Goal: Information Seeking & Learning: Learn about a topic

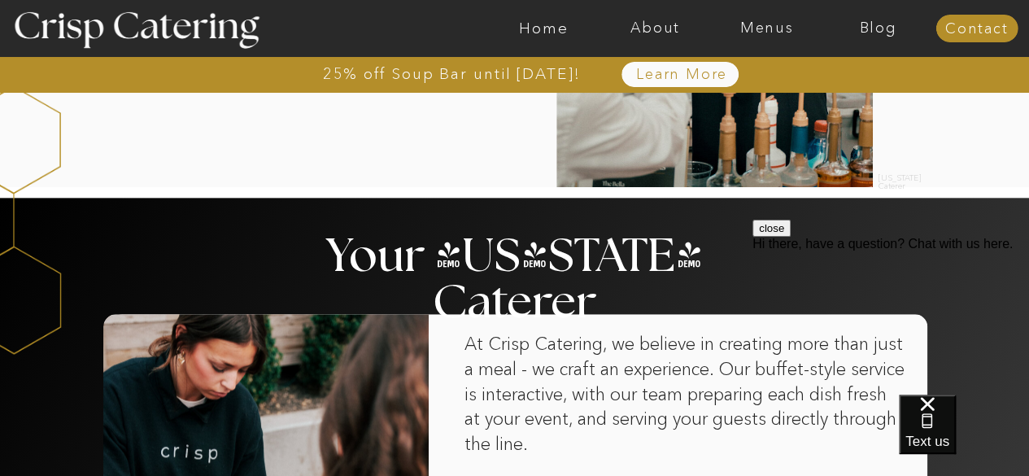
scroll to position [831, 0]
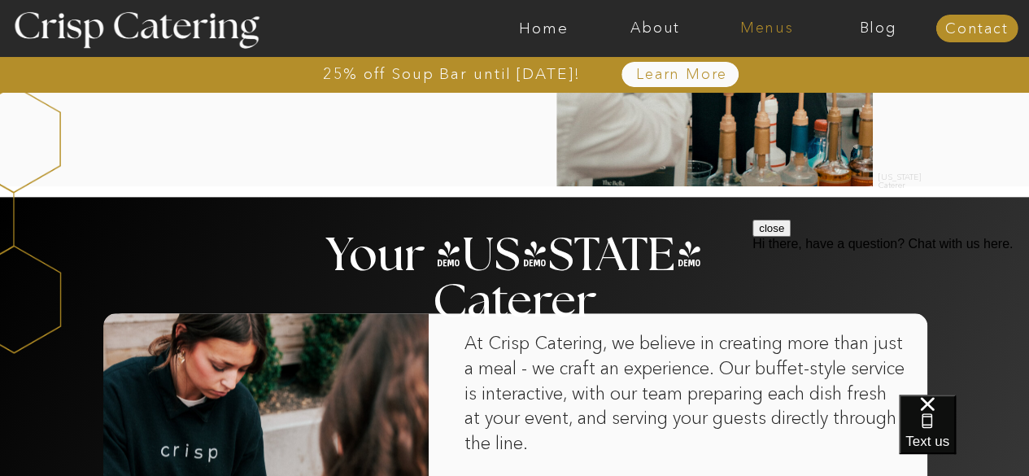
click at [740, 29] on nav "Menus" at bounding box center [766, 28] width 111 height 16
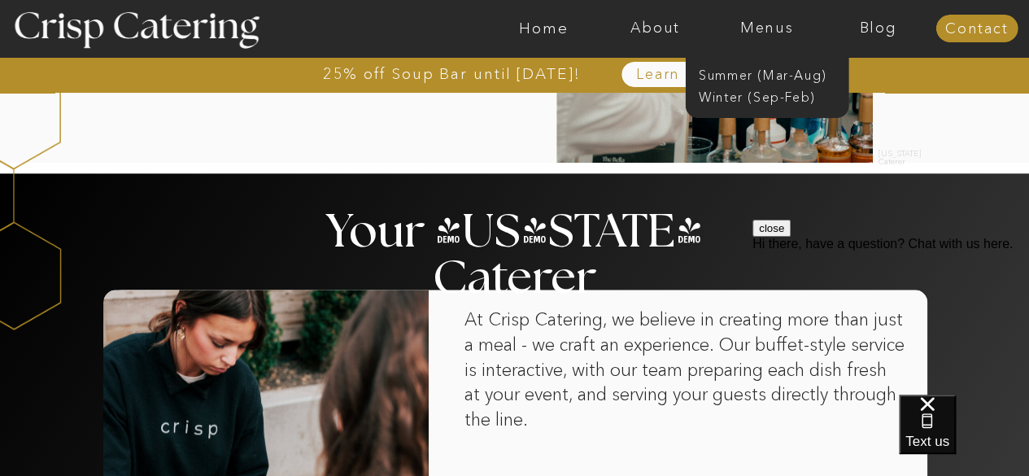
scroll to position [854, 0]
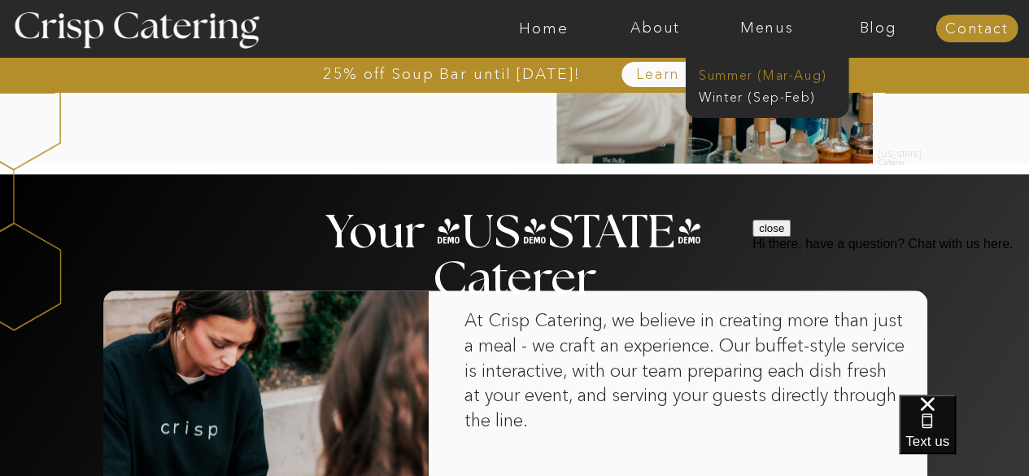
click at [757, 67] on nav "Summer (Mar-Aug)" at bounding box center [772, 73] width 146 height 15
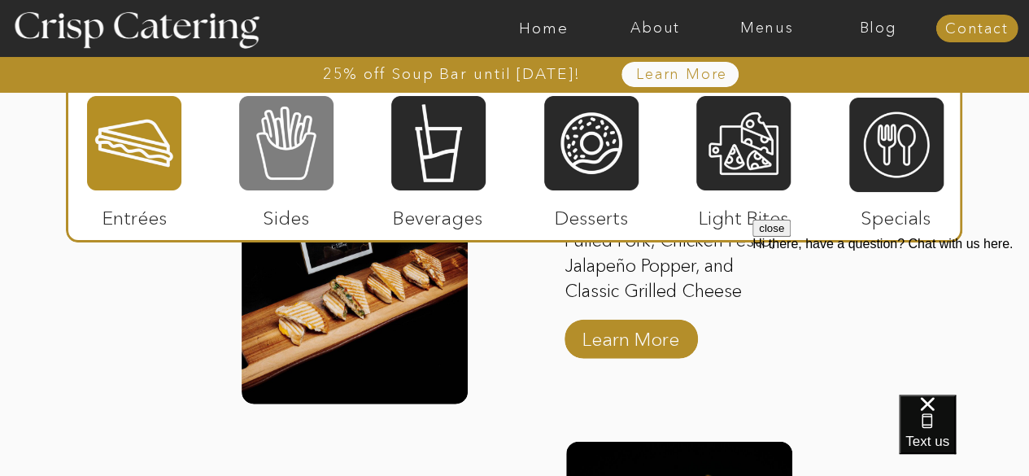
click at [305, 136] on div at bounding box center [286, 143] width 94 height 98
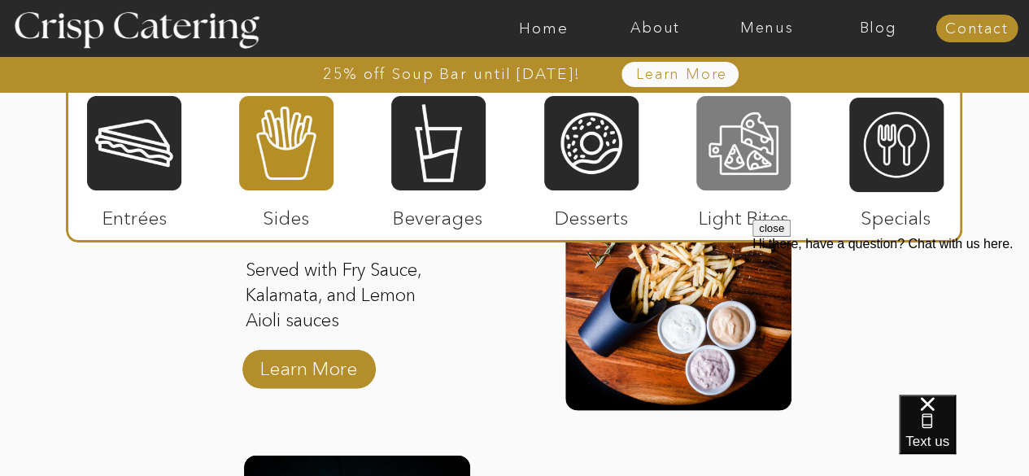
click at [755, 146] on div at bounding box center [743, 143] width 94 height 98
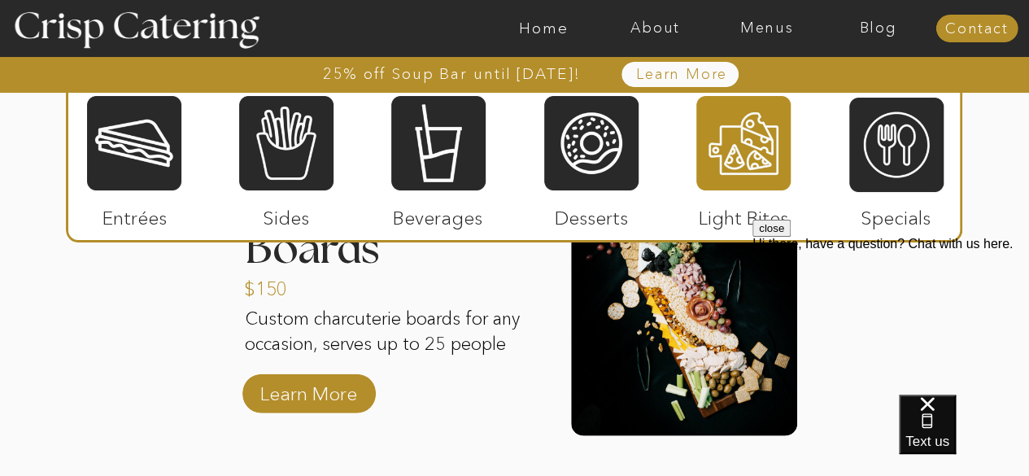
click at [158, 332] on div "25% off Soup Bar until October 31st! About Home Menus Contact Blog Learn More 2…" at bounding box center [514, -1] width 1029 height 3477
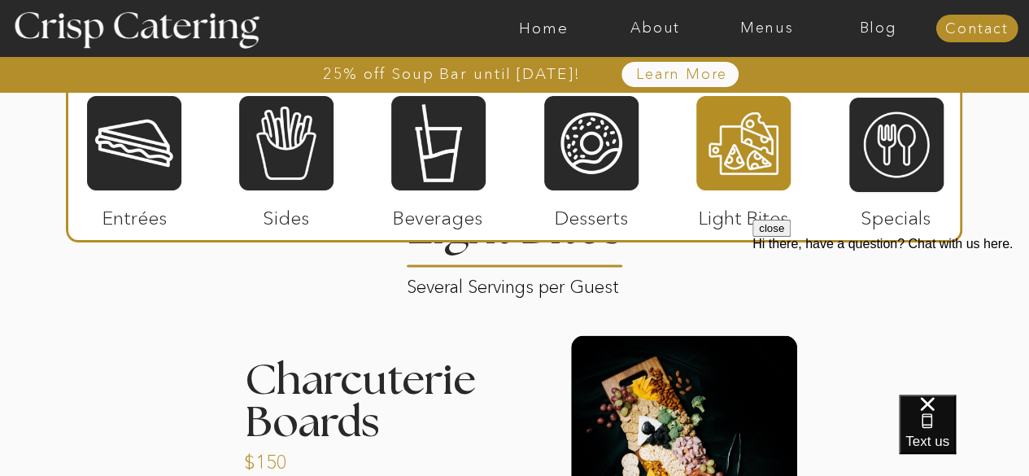
scroll to position [1562, 0]
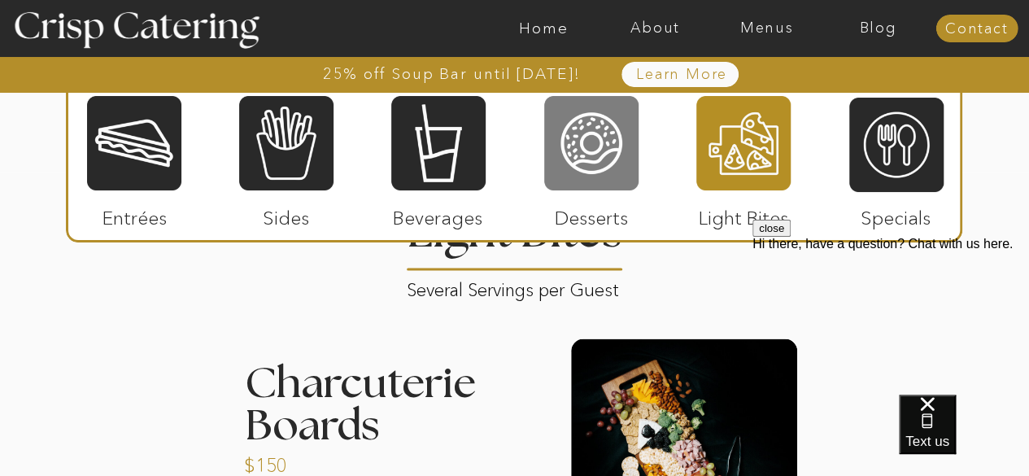
click at [596, 141] on div at bounding box center [591, 143] width 94 height 98
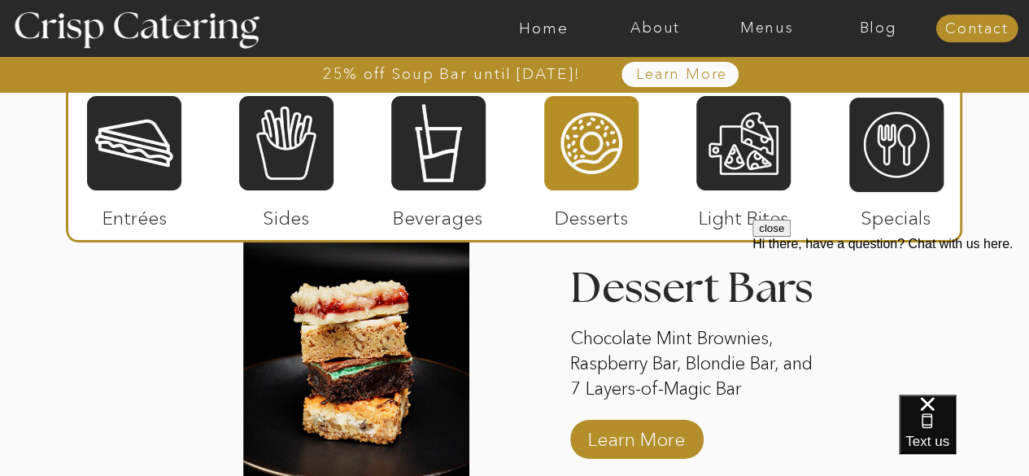
scroll to position [2311, 0]
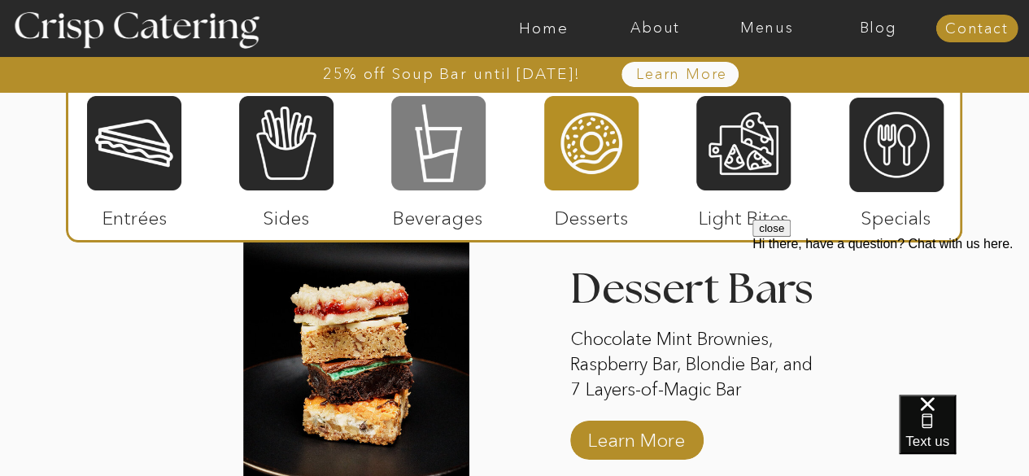
click at [428, 151] on div at bounding box center [438, 143] width 94 height 98
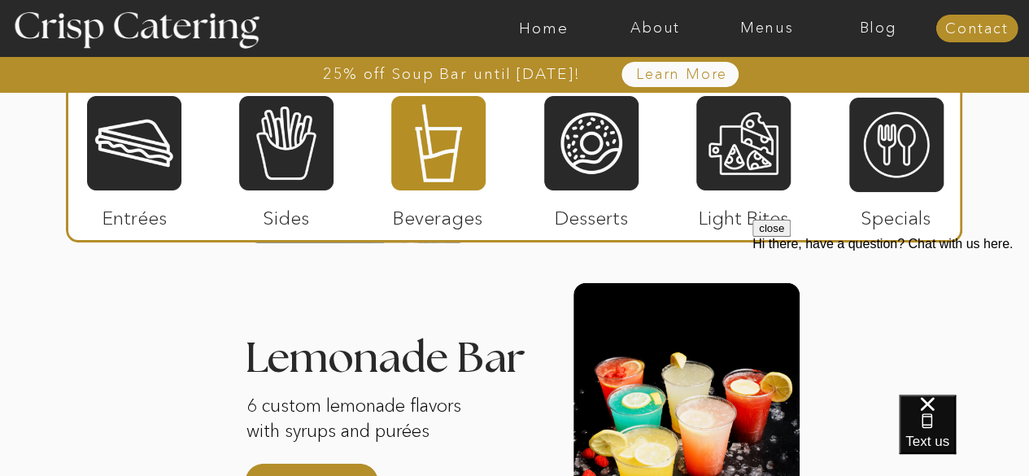
scroll to position [1914, 0]
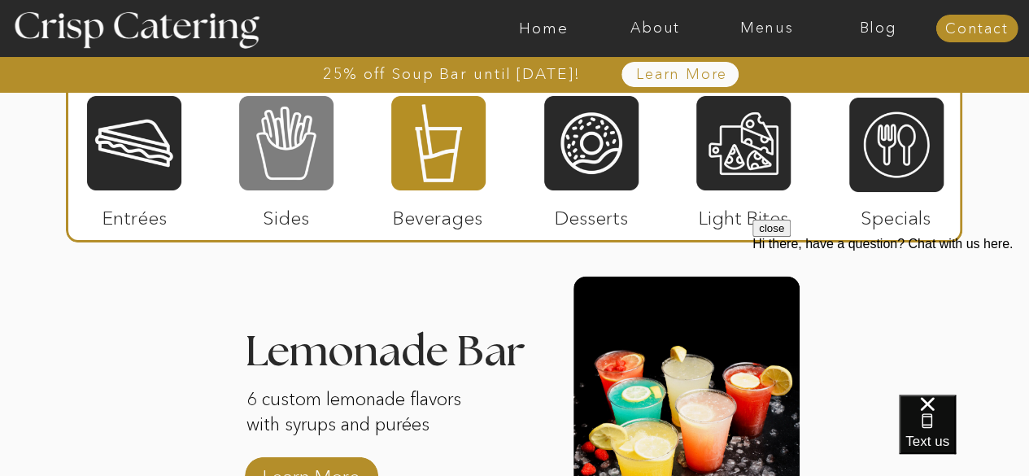
click at [291, 120] on div at bounding box center [286, 143] width 94 height 98
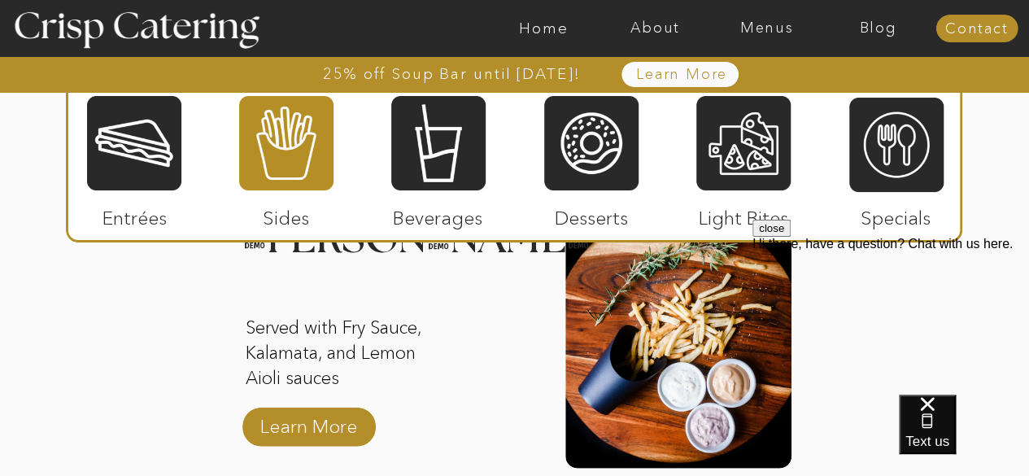
scroll to position [1645, 0]
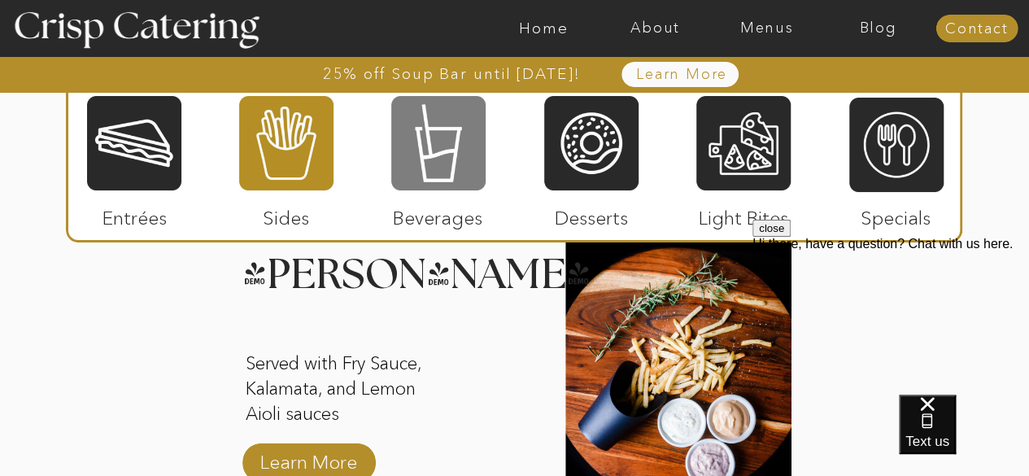
click at [428, 110] on div at bounding box center [438, 143] width 94 height 98
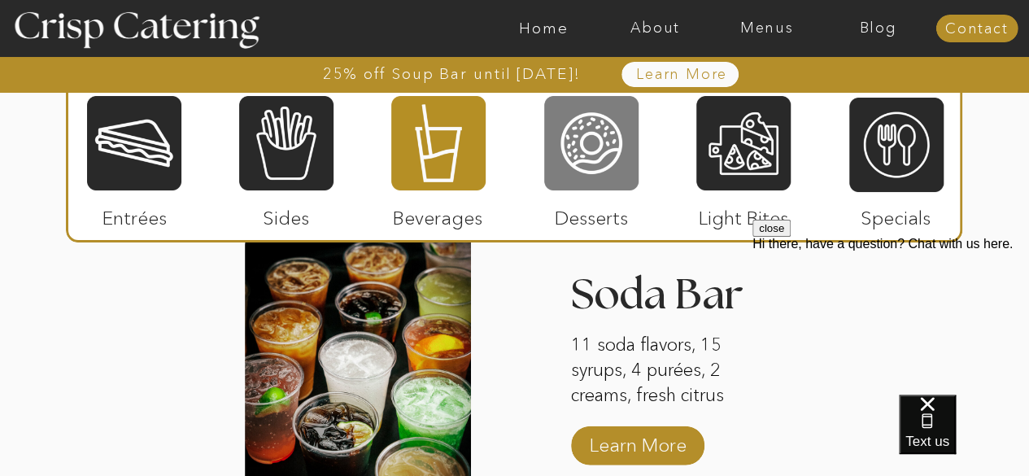
click at [569, 136] on div at bounding box center [591, 143] width 94 height 98
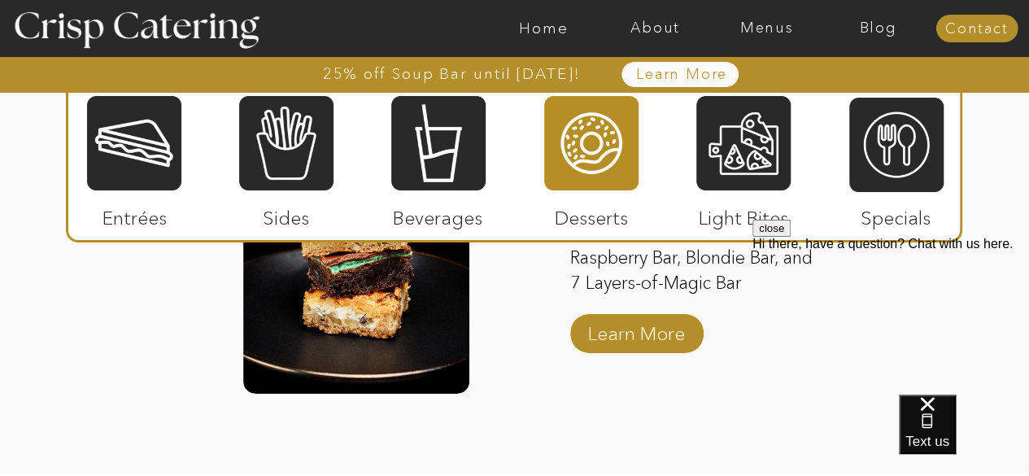
scroll to position [2418, 0]
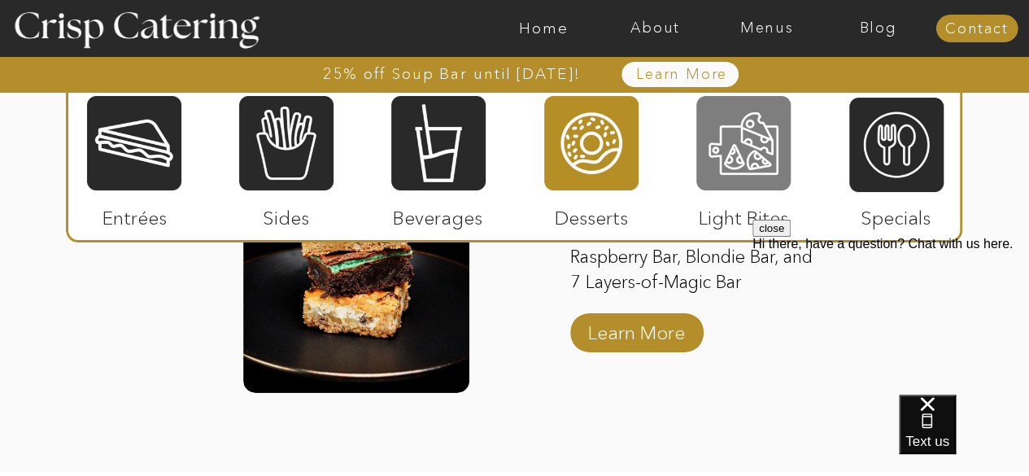
click at [722, 166] on div at bounding box center [743, 143] width 94 height 98
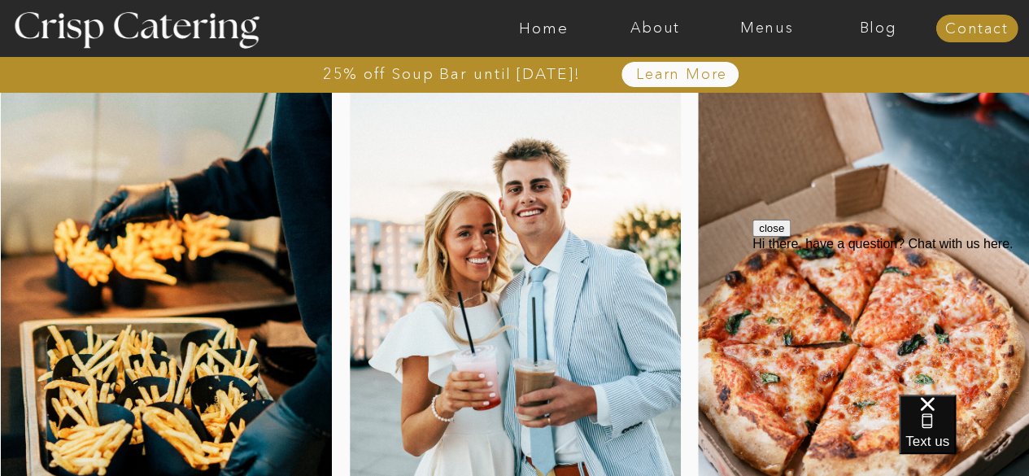
scroll to position [0, 0]
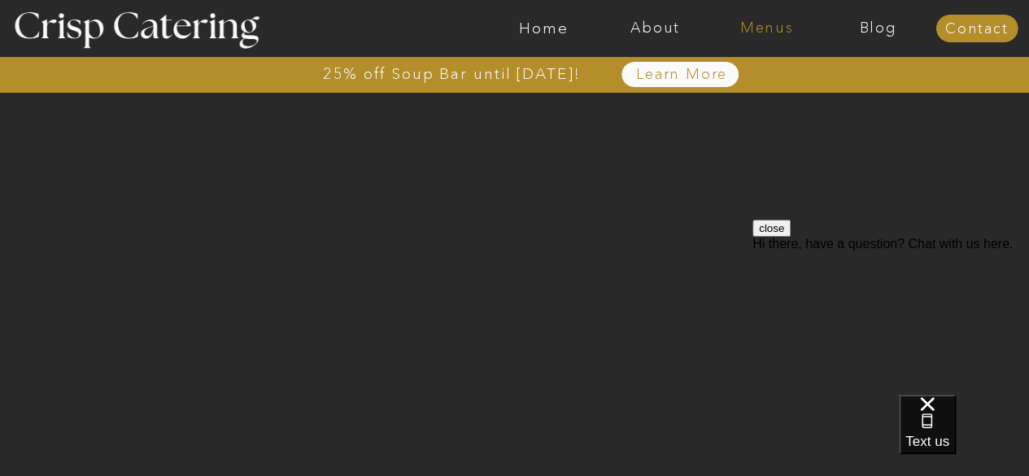
click at [781, 32] on nav "Menus" at bounding box center [766, 28] width 111 height 16
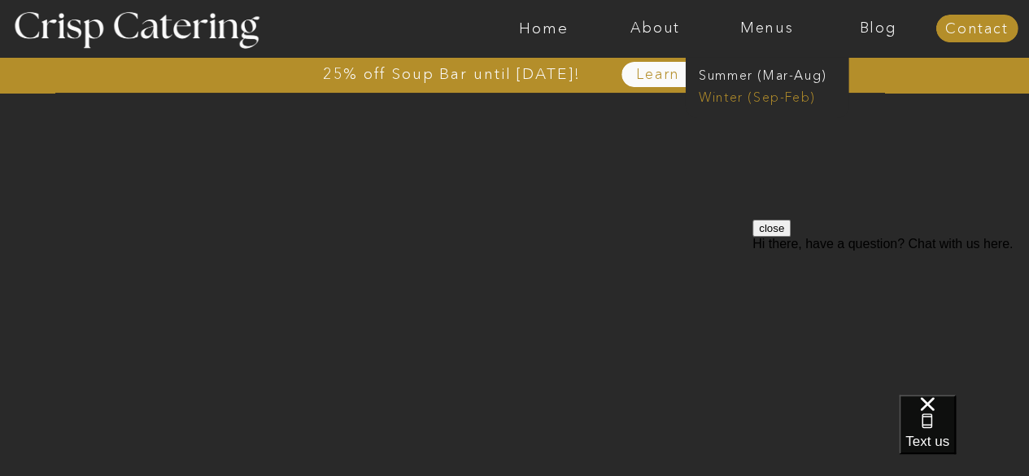
click at [756, 94] on nav "Winter (Sep-Feb)" at bounding box center [765, 95] width 133 height 15
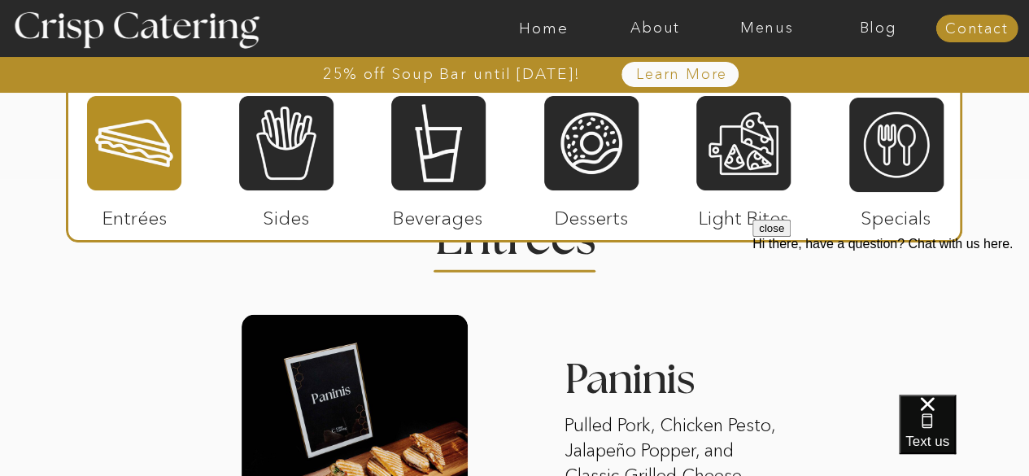
scroll to position [1997, 0]
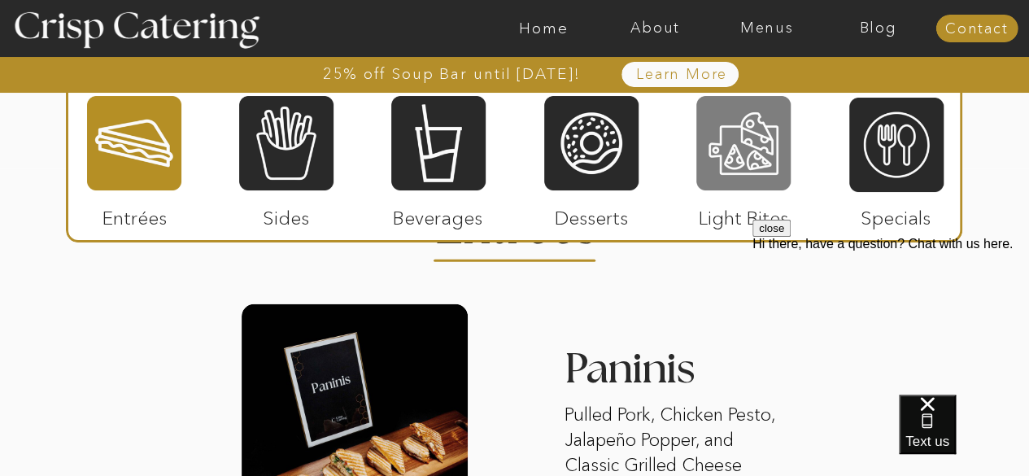
click at [742, 144] on div at bounding box center [743, 143] width 94 height 98
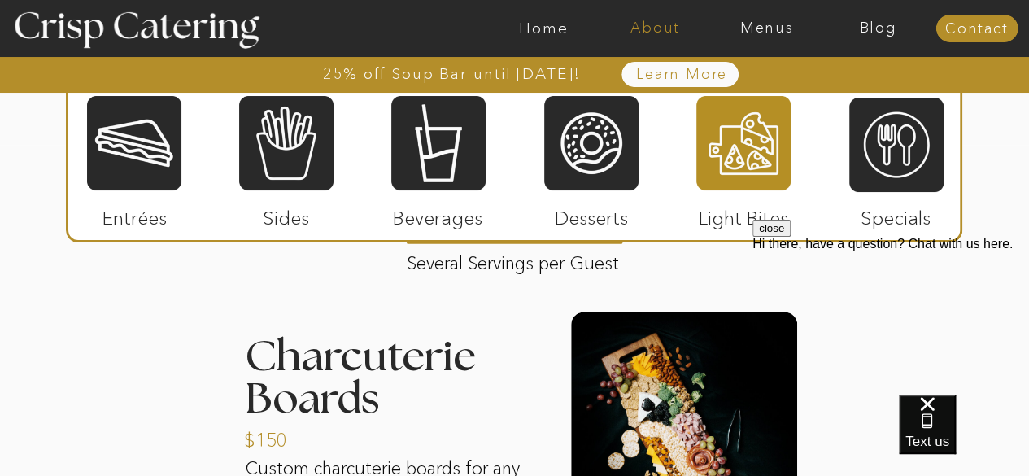
scroll to position [2019, 0]
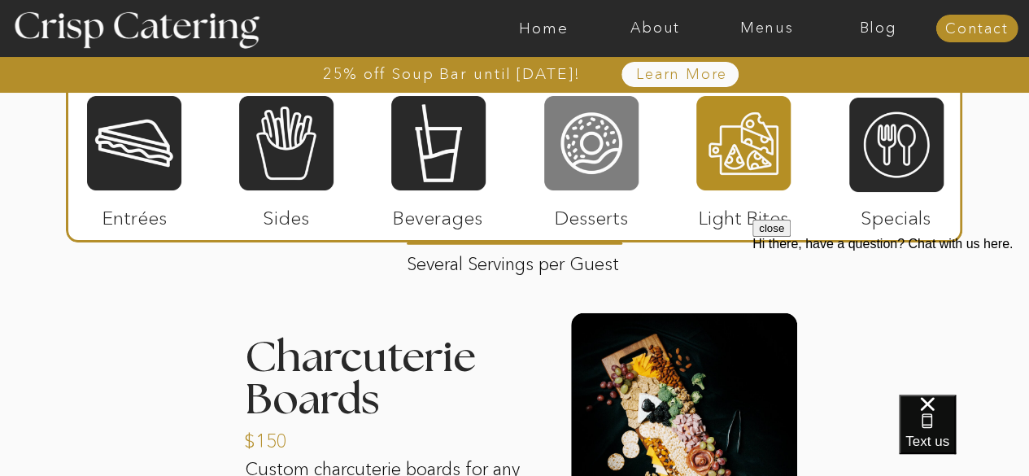
click at [583, 162] on div at bounding box center [591, 143] width 94 height 98
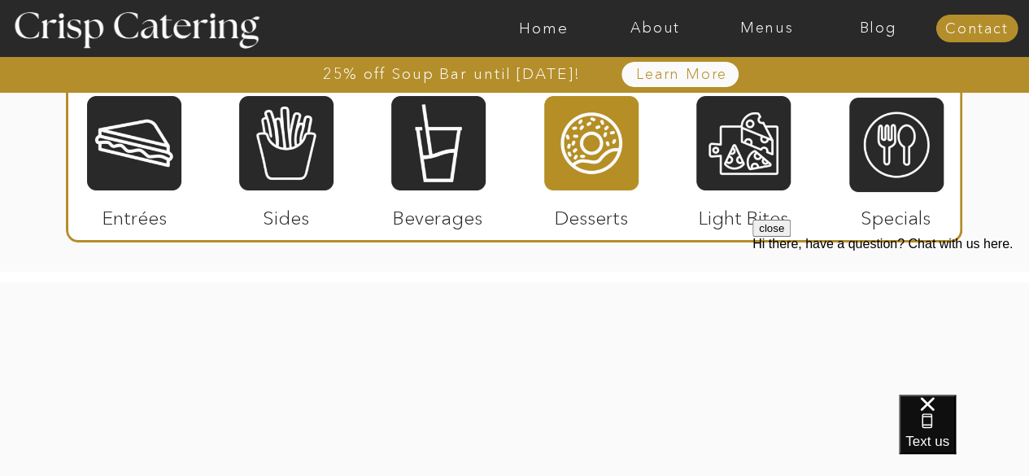
scroll to position [3058, 0]
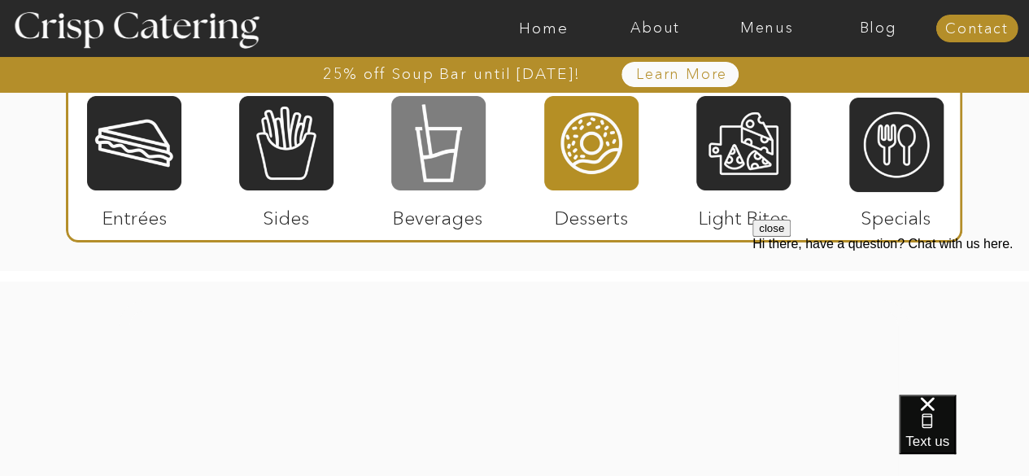
click at [422, 156] on div at bounding box center [438, 143] width 94 height 98
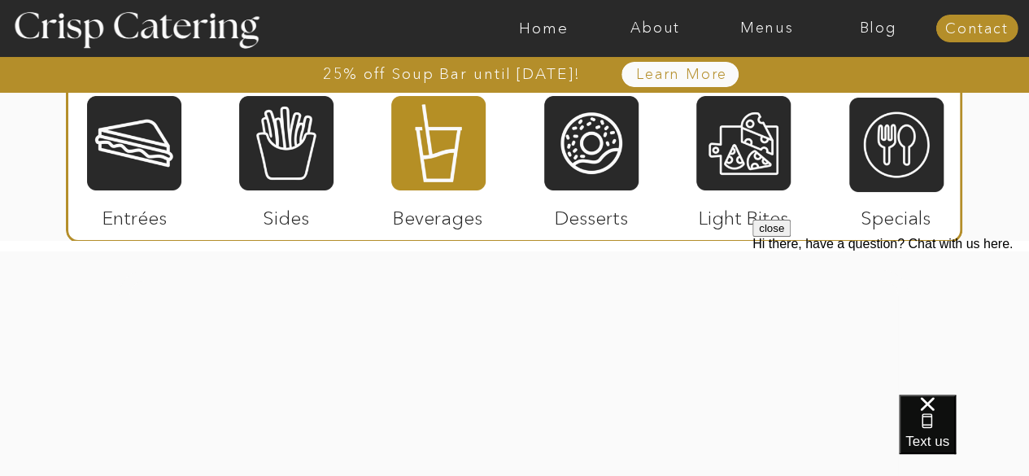
scroll to position [2977, 0]
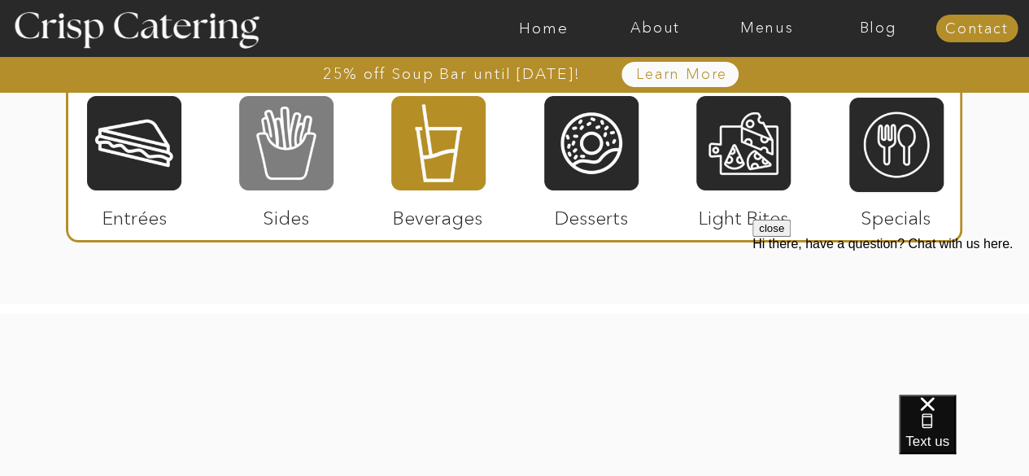
click at [287, 167] on div at bounding box center [286, 143] width 94 height 98
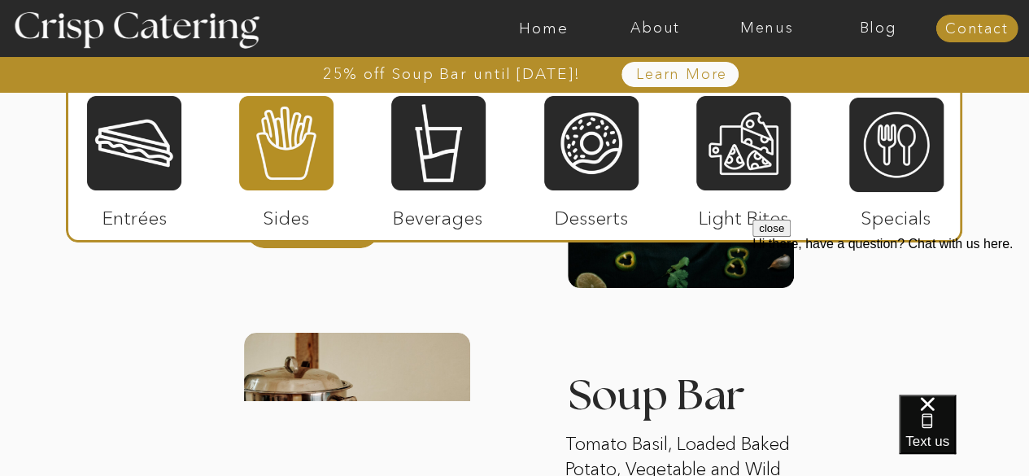
scroll to position [2896, 0]
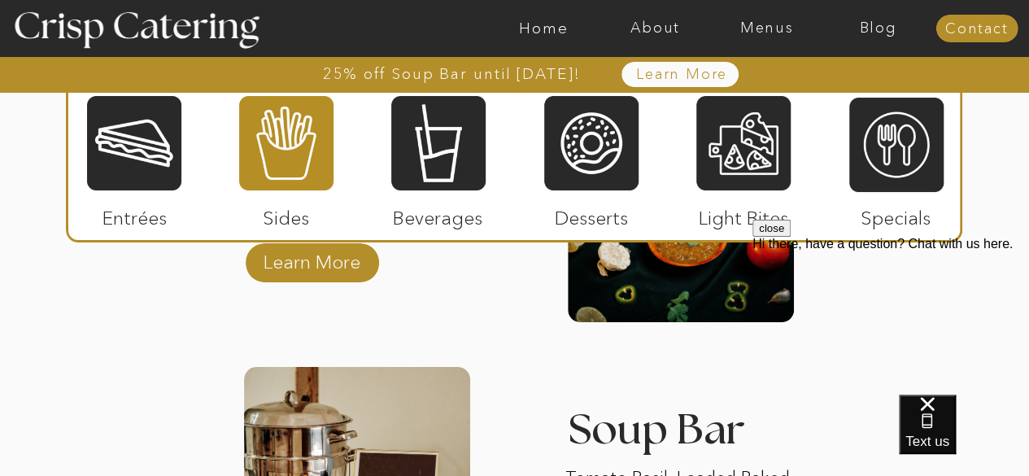
click at [819, 178] on div at bounding box center [514, 160] width 897 height 164
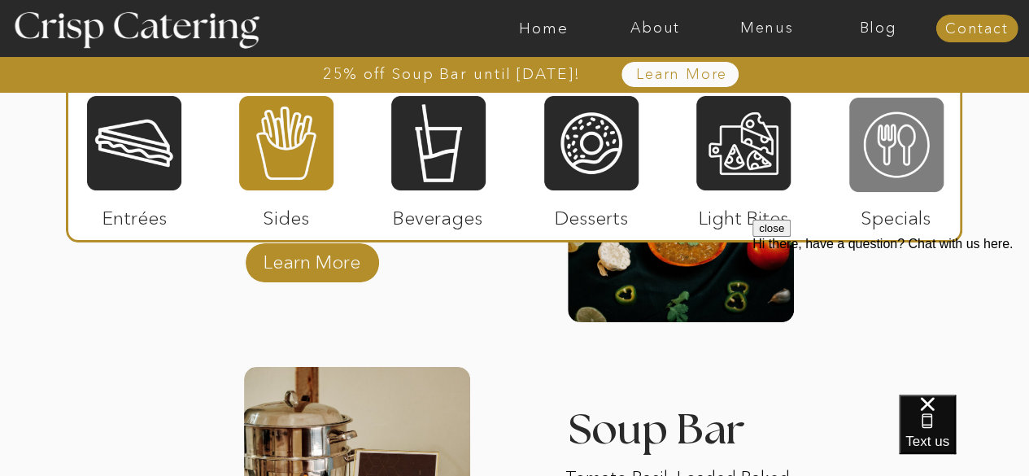
click at [872, 174] on div at bounding box center [896, 145] width 94 height 98
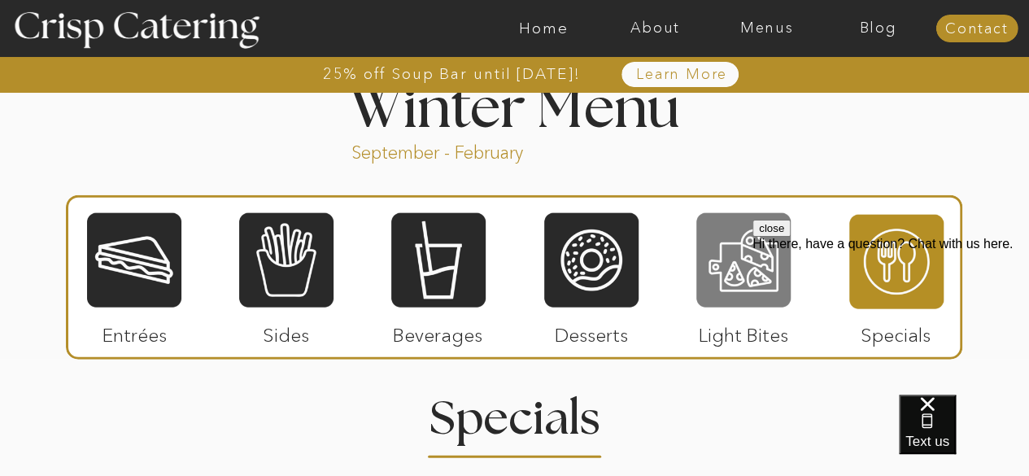
scroll to position [1809, 0]
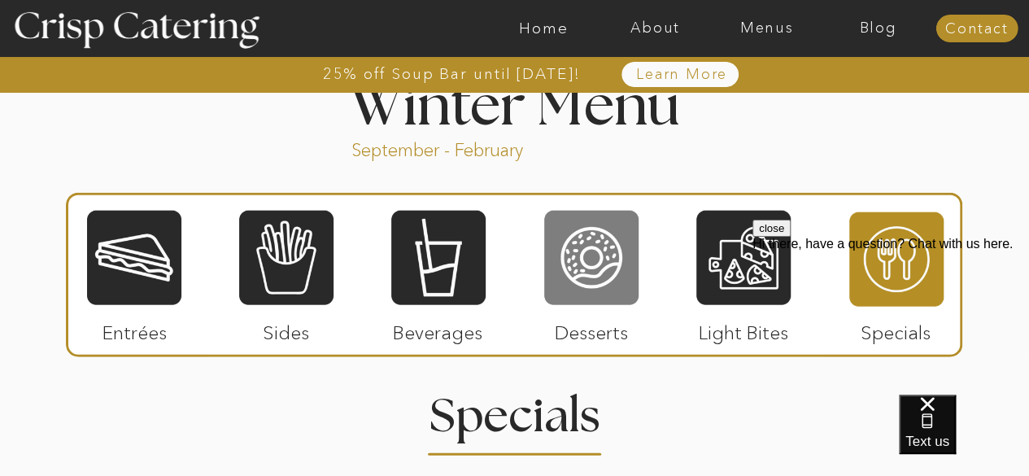
click at [600, 277] on div at bounding box center [591, 258] width 94 height 98
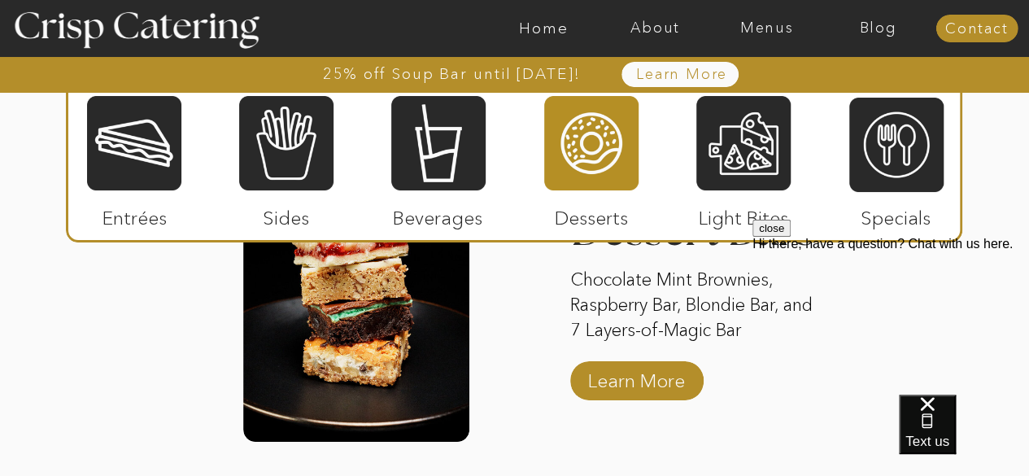
scroll to position [2785, 0]
